Goal: Task Accomplishment & Management: Complete application form

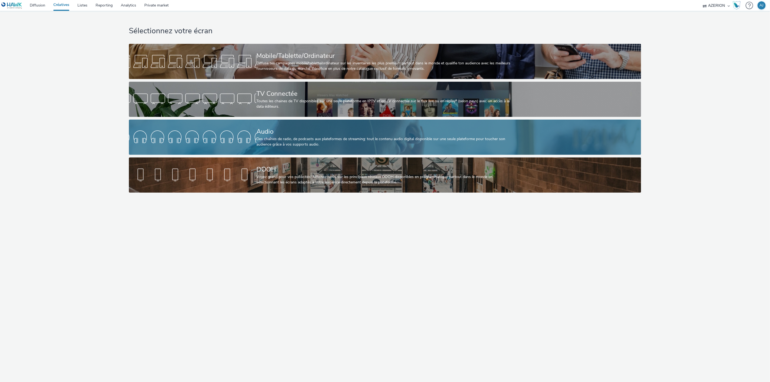
click at [336, 137] on div "Des chaînes de radio, de podcasts aux plateformes de streaming: tout le contenu…" at bounding box center [383, 141] width 255 height 11
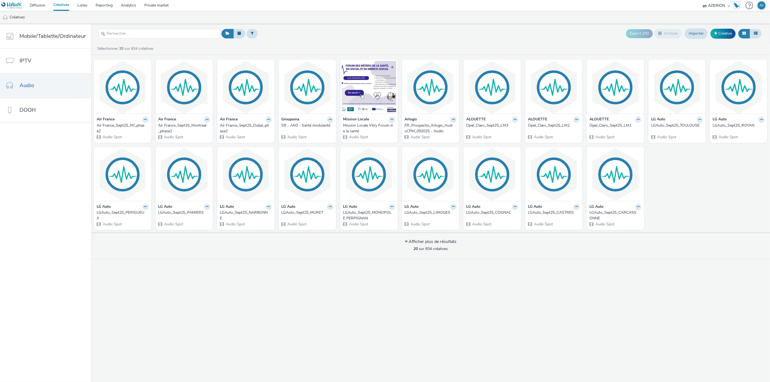
click at [387, 296] on div "Export d'ID Archiver Importer Créative Sélectionner 20 sur 834 créatives Air Fr…" at bounding box center [430, 203] width 678 height 358
click at [723, 30] on link "Créative" at bounding box center [722, 34] width 25 height 10
click at [729, 36] on link "Créative" at bounding box center [722, 34] width 25 height 10
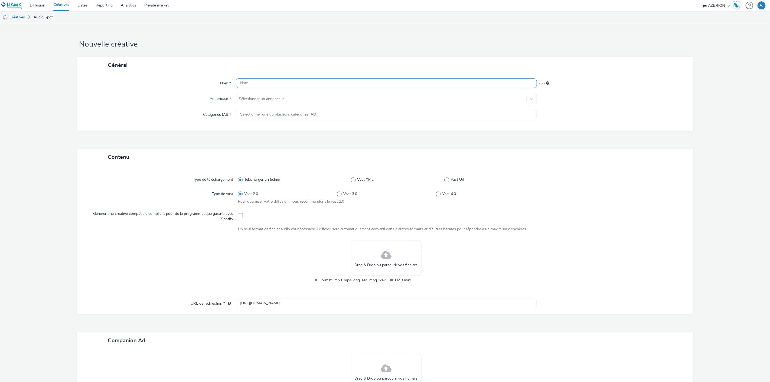
click at [280, 85] on input "text" at bounding box center [386, 82] width 301 height 9
drag, startPoint x: 278, startPoint y: 84, endPoint x: 214, endPoint y: 87, distance: 63.9
click at [214, 87] on div "Nom * GOUVER 249" at bounding box center [384, 83] width 605 height 10
type input "GOUVER"
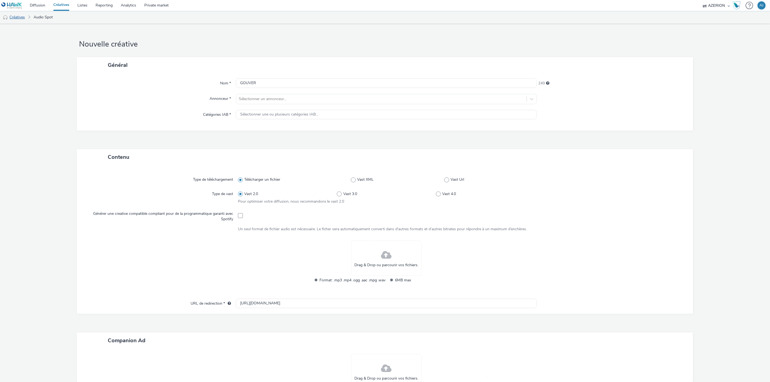
click at [18, 18] on link "Créatives" at bounding box center [14, 17] width 28 height 13
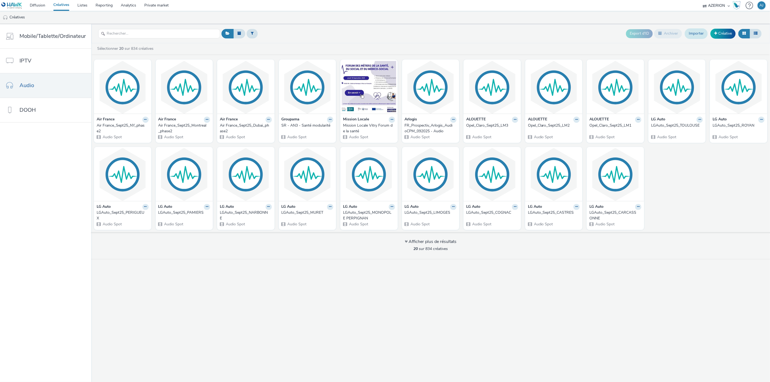
click at [697, 35] on link "Importer" at bounding box center [695, 33] width 23 height 10
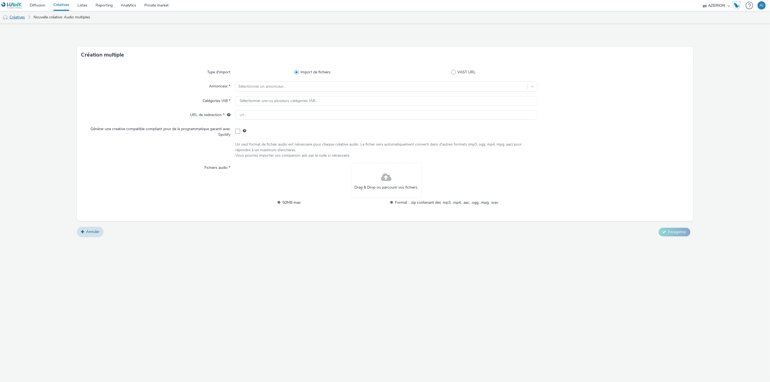
click at [24, 18] on link "Créatives" at bounding box center [14, 17] width 28 height 13
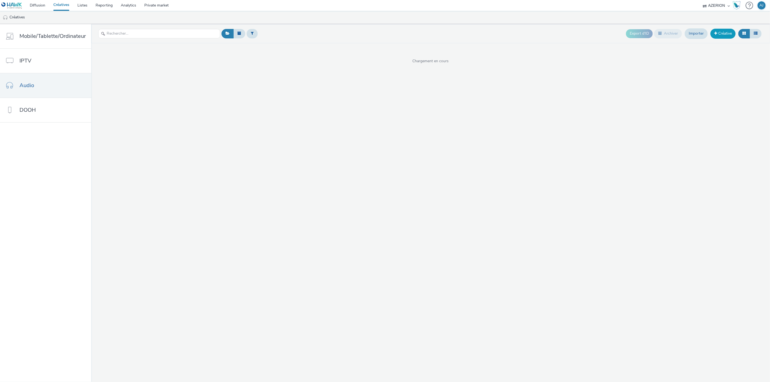
click at [720, 31] on link "Créative" at bounding box center [722, 34] width 25 height 10
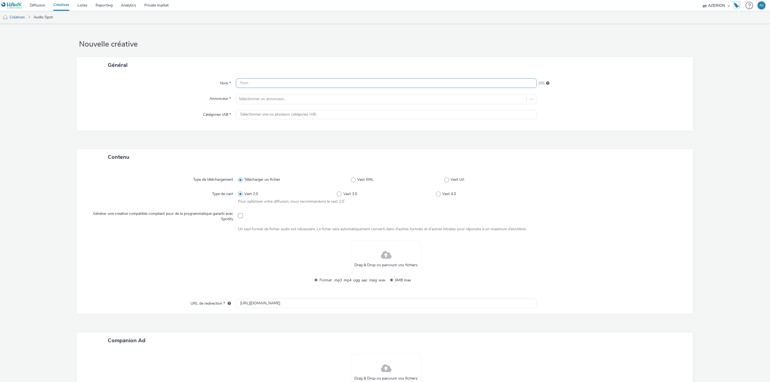
click at [300, 85] on input "text" at bounding box center [386, 82] width 301 height 9
paste input "FTV_CNSA_MODULE-01_30S_AUDIO_DIGIT_MIX_20240918_V1_24Bits"
type input "FTV_CNSA_MODULE-01_30S_AUDIO_DIGIT_MIX_20240918_V1_24Bits"
click at [273, 102] on div "Sélectionner un annonceur..." at bounding box center [381, 99] width 291 height 9
type input "GOUVERN"
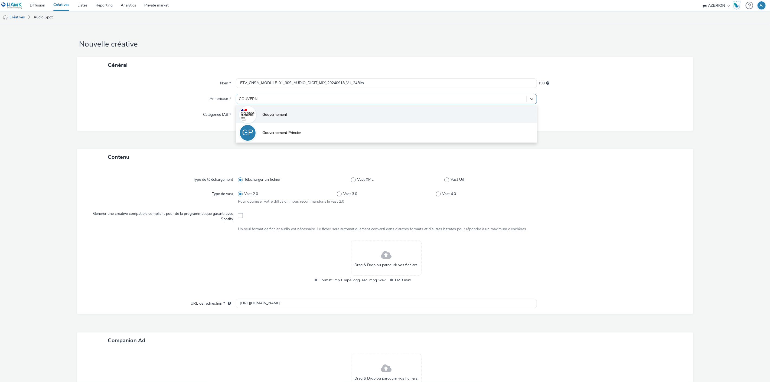
click at [288, 117] on li "Gouvernement" at bounding box center [386, 114] width 301 height 18
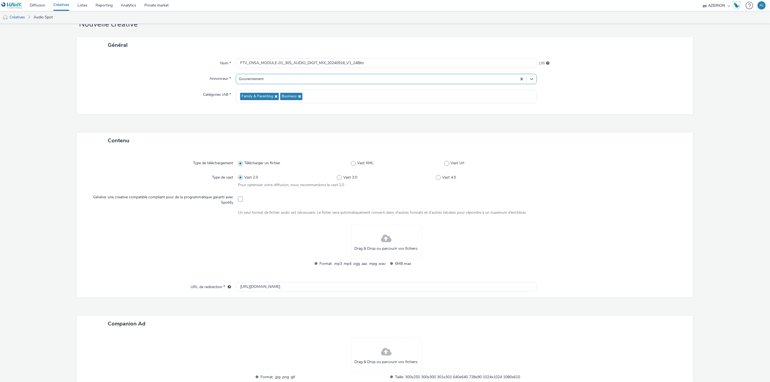
scroll to position [30, 0]
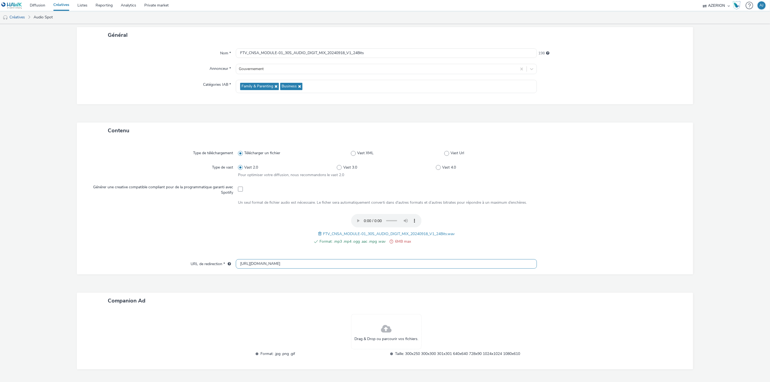
drag, startPoint x: 285, startPoint y: 263, endPoint x: 185, endPoint y: 259, distance: 100.5
click at [185, 259] on div "URL de redirection * [URL][DOMAIN_NAME]" at bounding box center [384, 264] width 605 height 10
paste input "s://[DOMAIN_NAME][URL]"
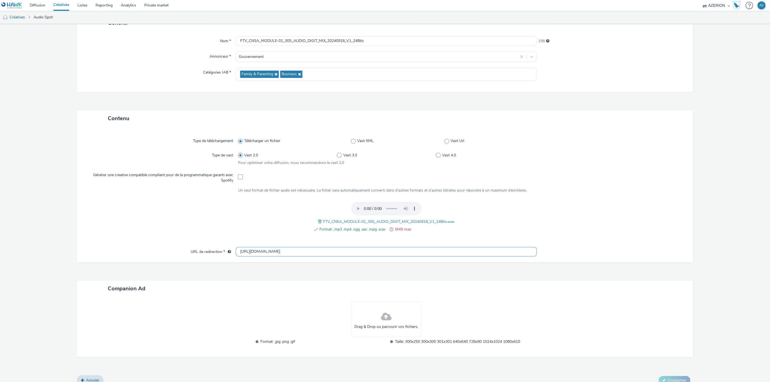
scroll to position [49, 0]
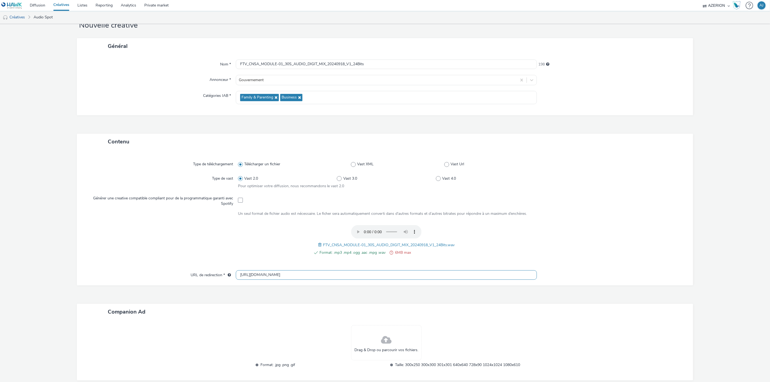
type input "[URL][DOMAIN_NAME]"
click at [607, 330] on div at bounding box center [612, 350] width 150 height 50
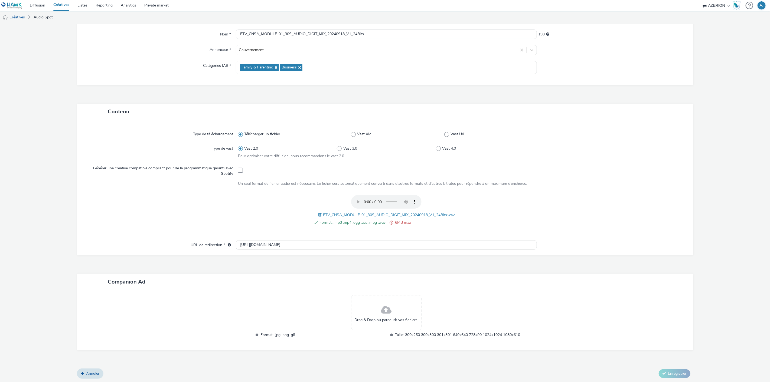
click at [318, 214] on span at bounding box center [320, 215] width 5 height 6
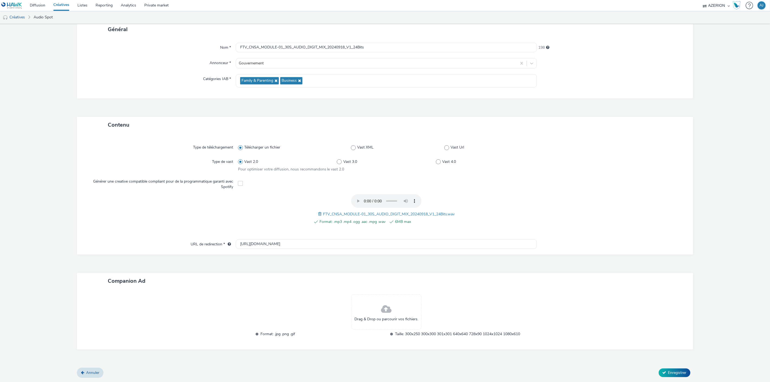
scroll to position [35, 0]
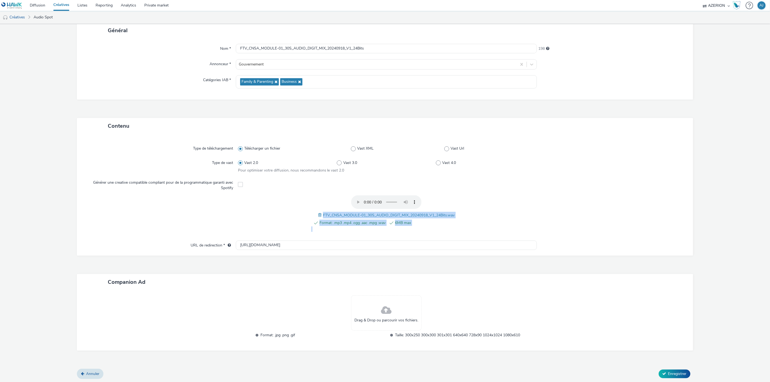
click at [151, 239] on div "Type de téléchargement Télécharger un fichier Vast XML Vast Url Type de vast Va…" at bounding box center [385, 195] width 616 height 122
